Goal: Task Accomplishment & Management: Use online tool/utility

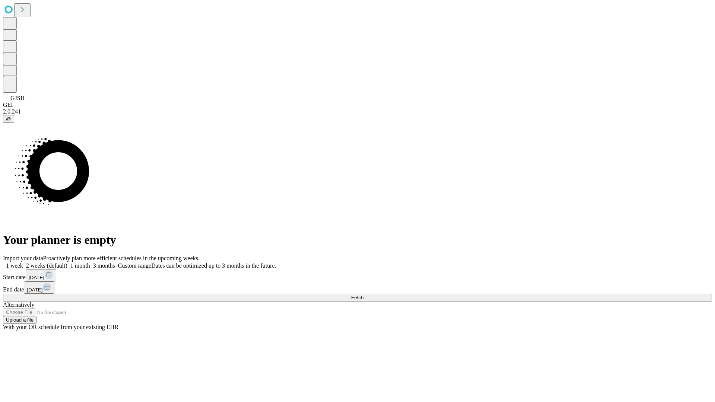
click at [363, 295] on span "Fetch" at bounding box center [357, 298] width 12 height 6
